Goal: Transaction & Acquisition: Subscribe to service/newsletter

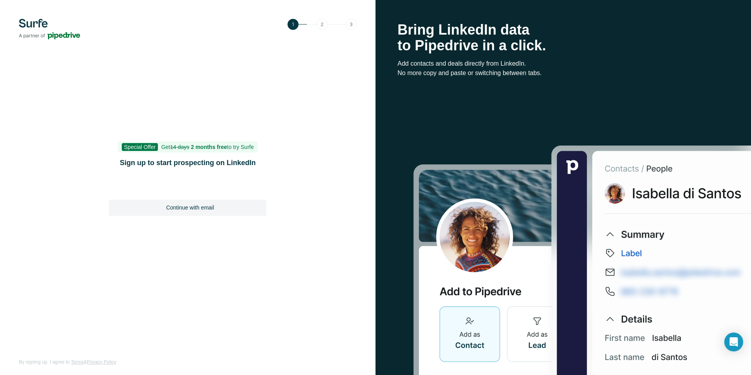
click at [139, 146] on span "Special Offer" at bounding box center [140, 147] width 37 height 8
click at [219, 150] on b "2 months free" at bounding box center [209, 147] width 36 height 6
click at [213, 212] on div "Continue with email" at bounding box center [187, 207] width 157 height 16
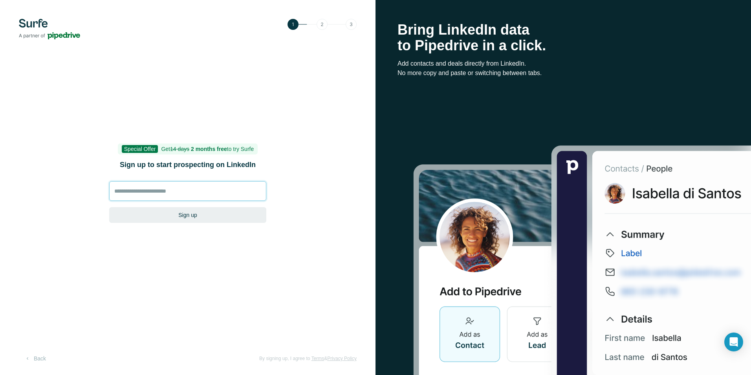
click at [209, 197] on input at bounding box center [187, 191] width 157 height 20
type input "**********"
click at [199, 217] on button "Sign up" at bounding box center [187, 215] width 157 height 16
